Goal: Task Accomplishment & Management: Use online tool/utility

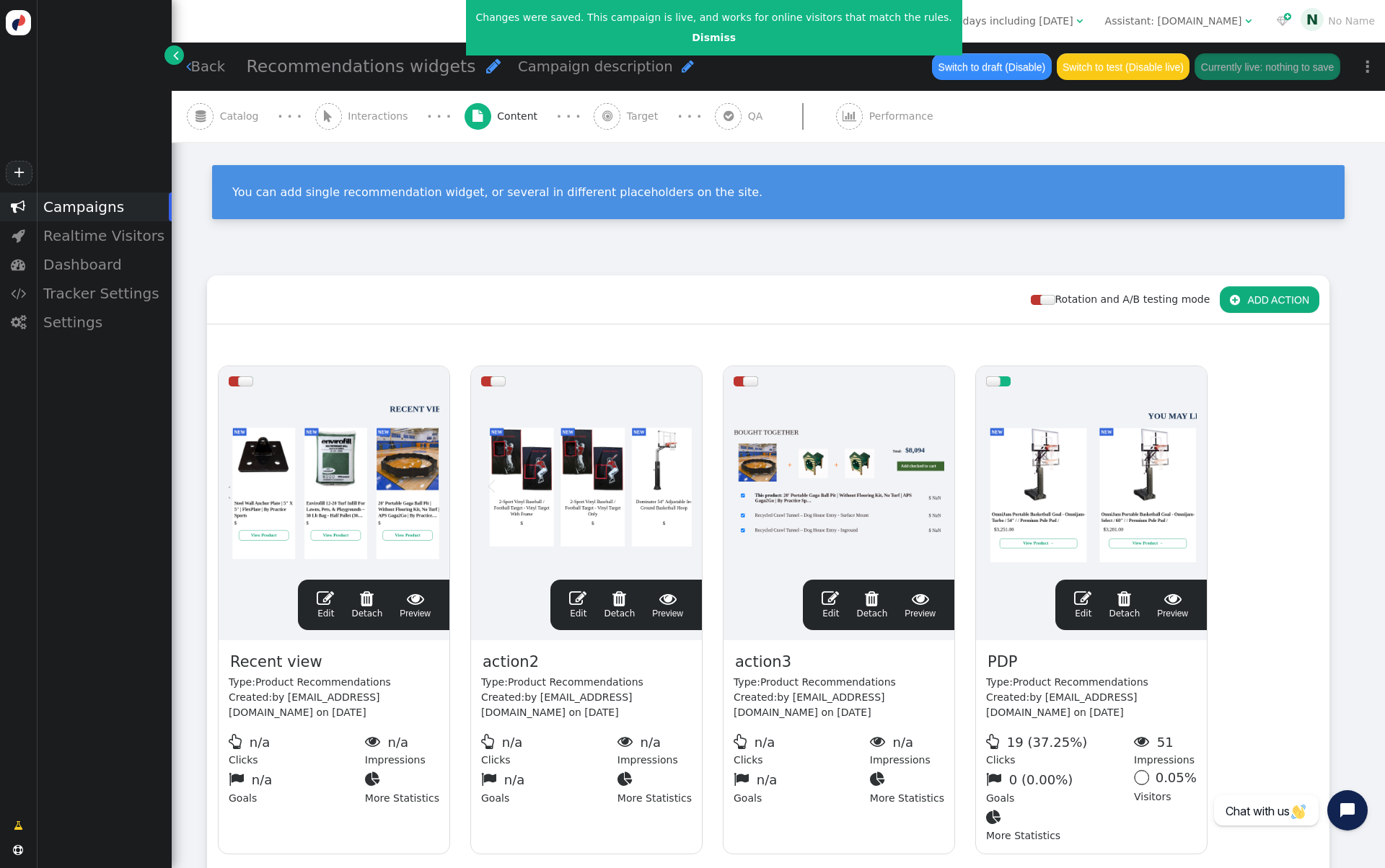
click at [715, 122] on span "" at bounding box center [727, 116] width 27 height 27
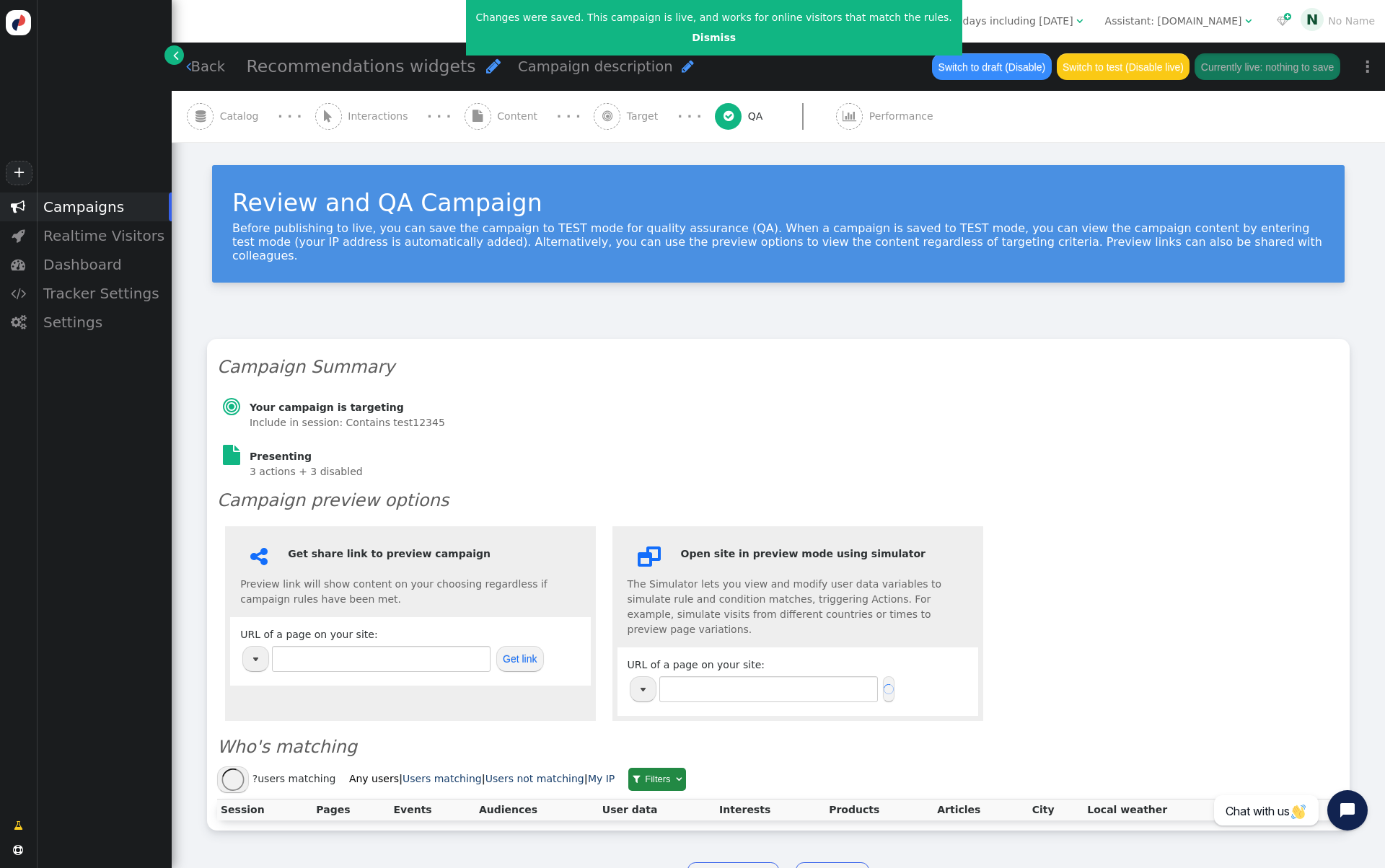
type input "[URL][DOMAIN_NAME]"
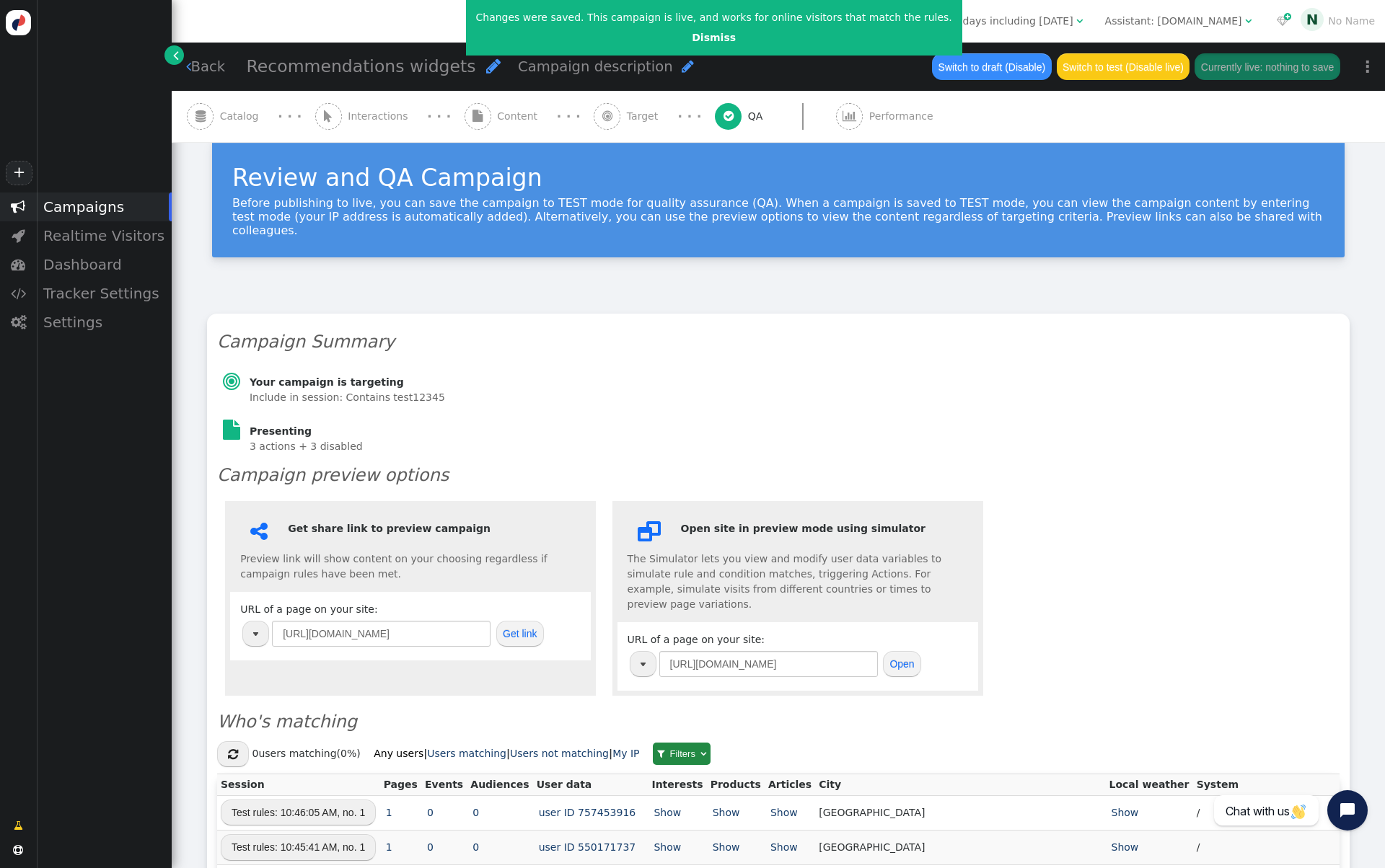
click at [257, 632] on img "button" at bounding box center [256, 634] width 5 height 3
click at [440, 658] on div " Get share link to preview campaign Preview link will show content on your cho…" at bounding box center [410, 598] width 371 height 194
click at [516, 623] on button "Get link" at bounding box center [519, 634] width 48 height 26
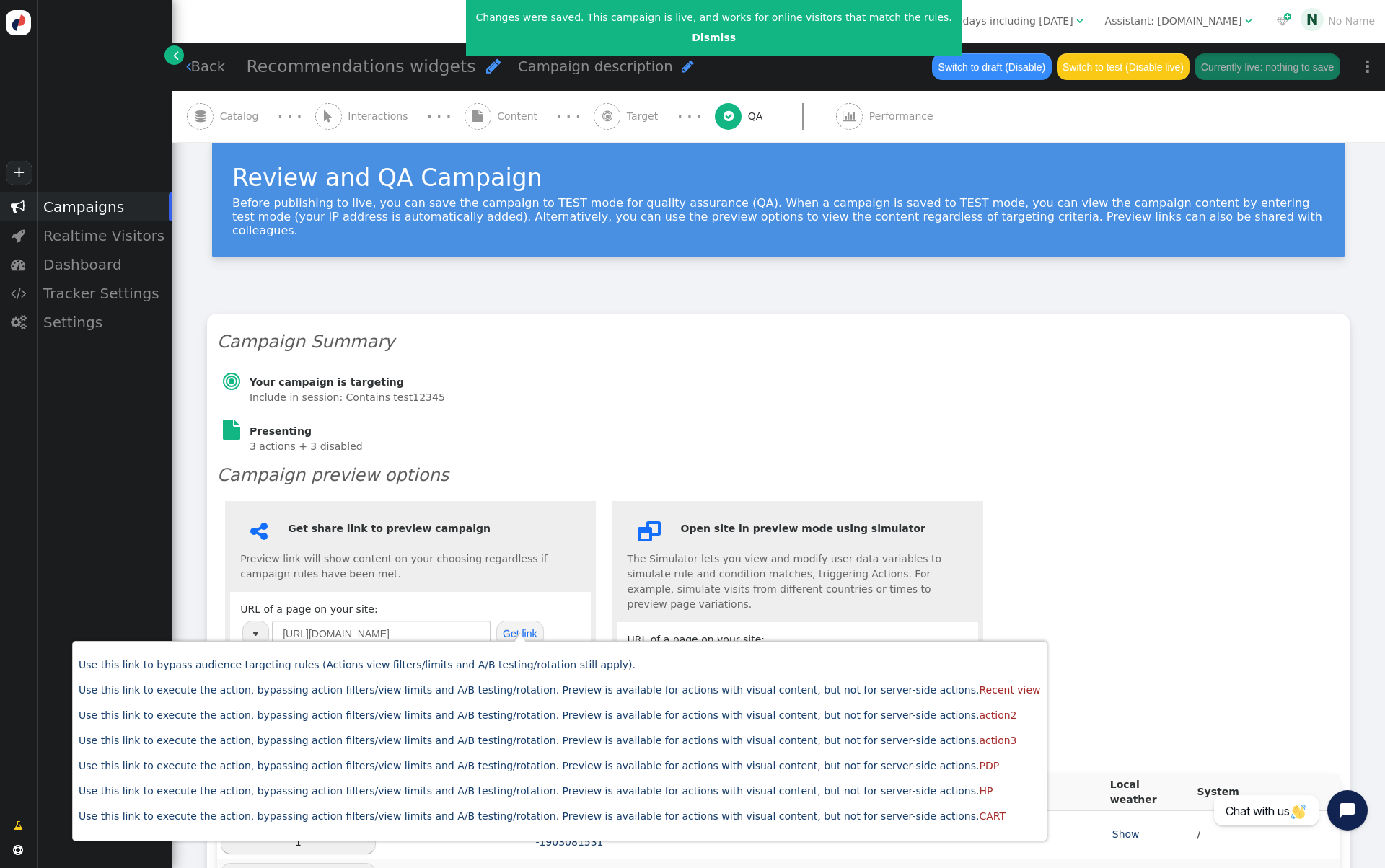
click at [178, 59] on link "" at bounding box center [174, 55] width 20 height 20
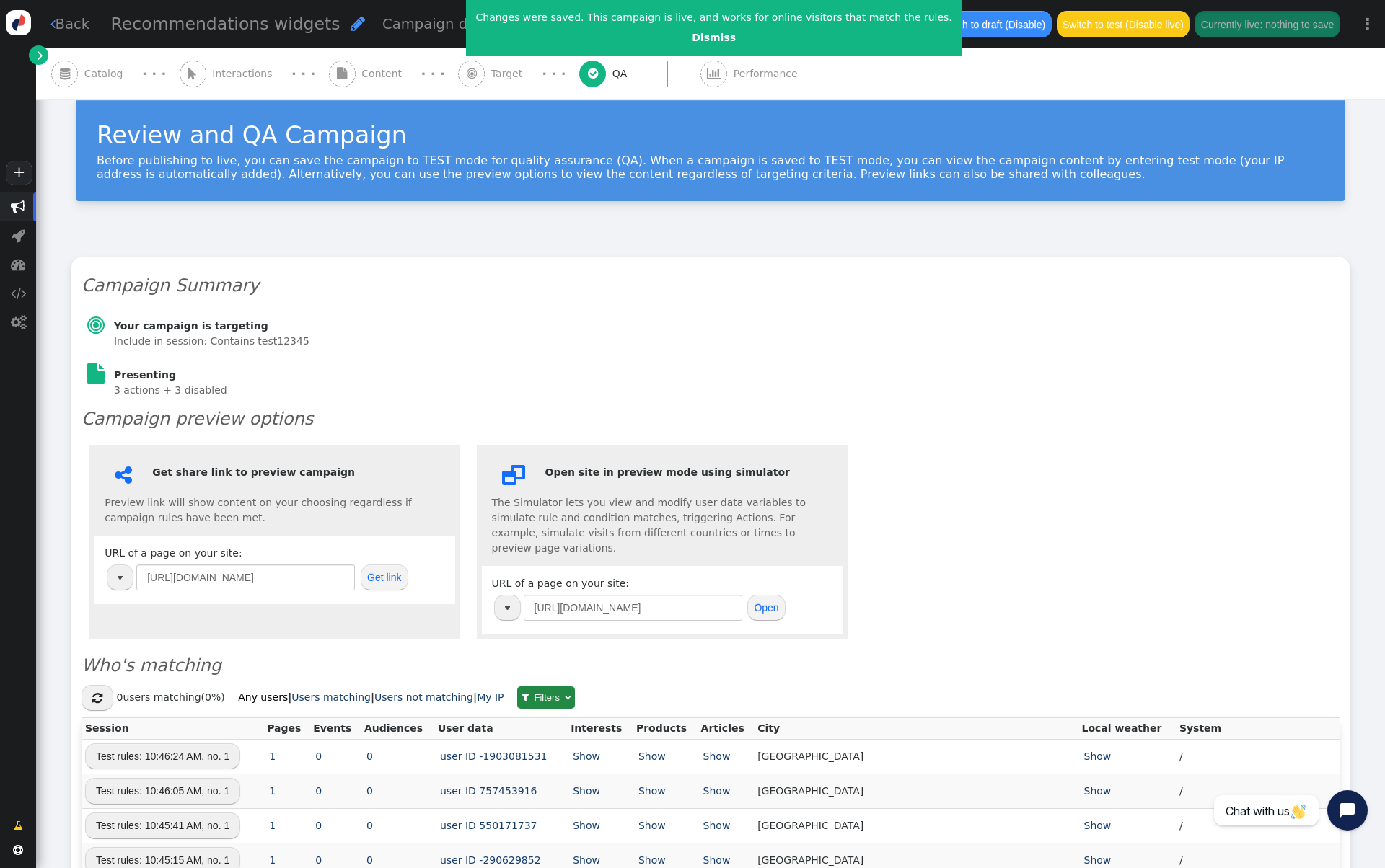
click at [395, 586] on button "Get link" at bounding box center [384, 578] width 48 height 26
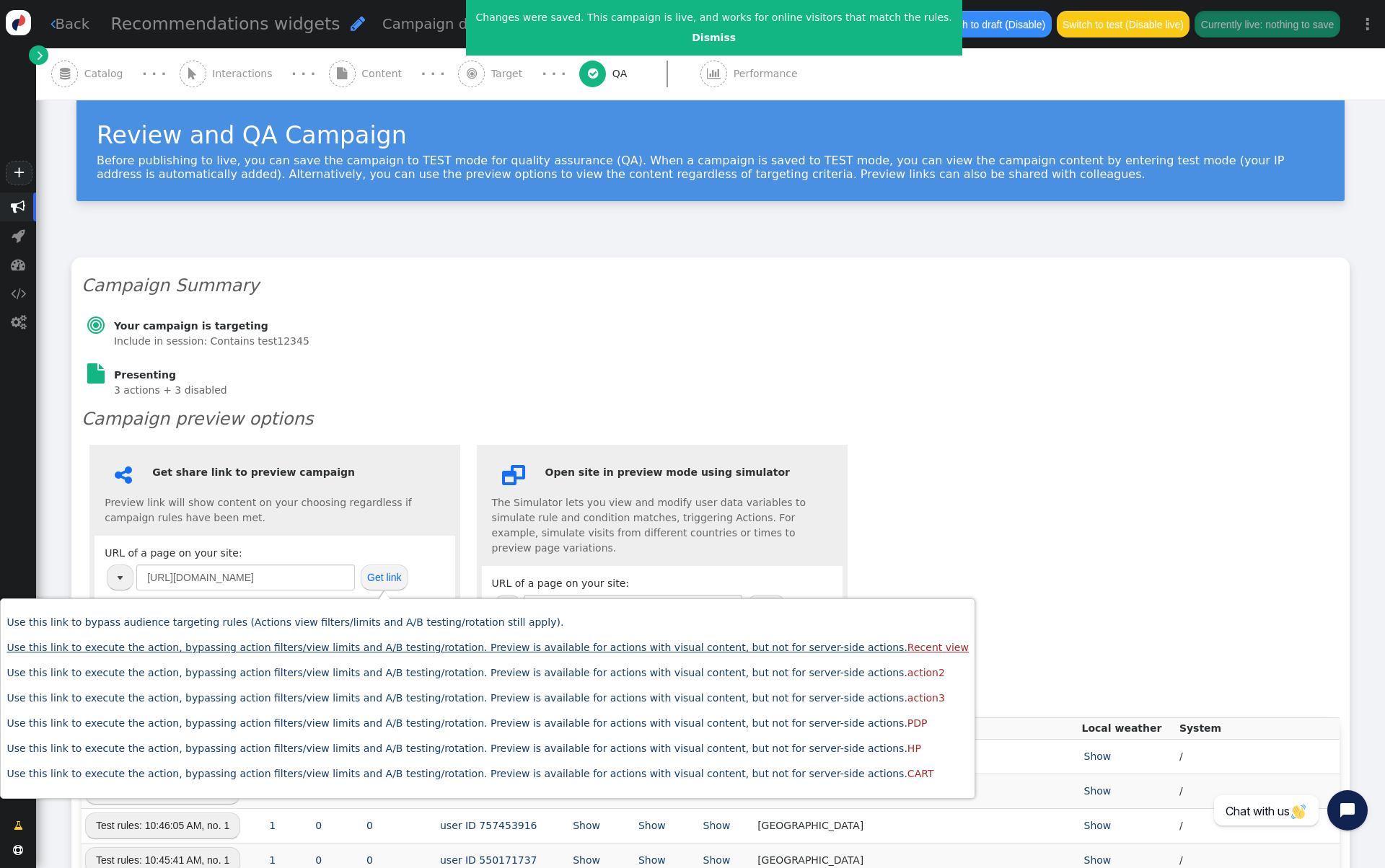
click at [393, 649] on link "Use this link to execute the action, bypassing action filters/view limits and A…" at bounding box center [488, 647] width 963 height 11
